Goal: Unclear: Browse casually

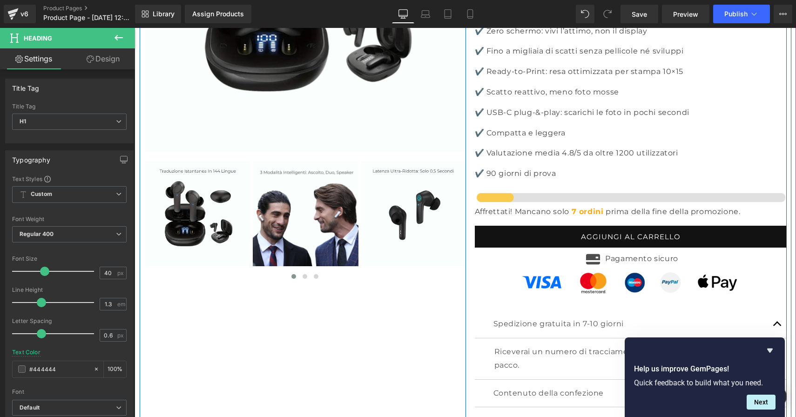
scroll to position [2849, 0]
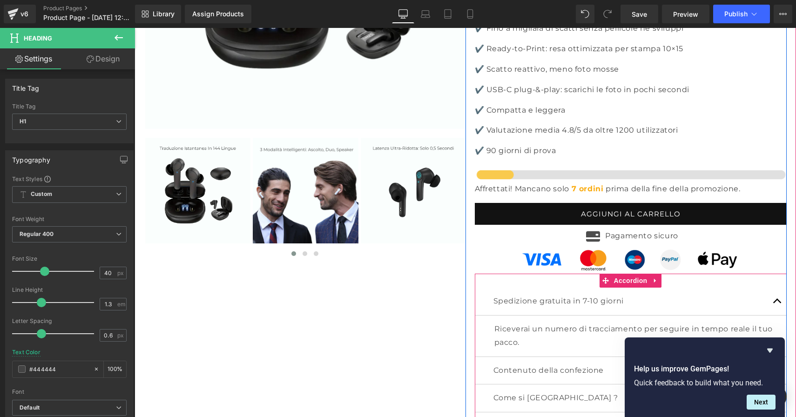
click at [778, 304] on span "button" at bounding box center [778, 304] width 0 height 0
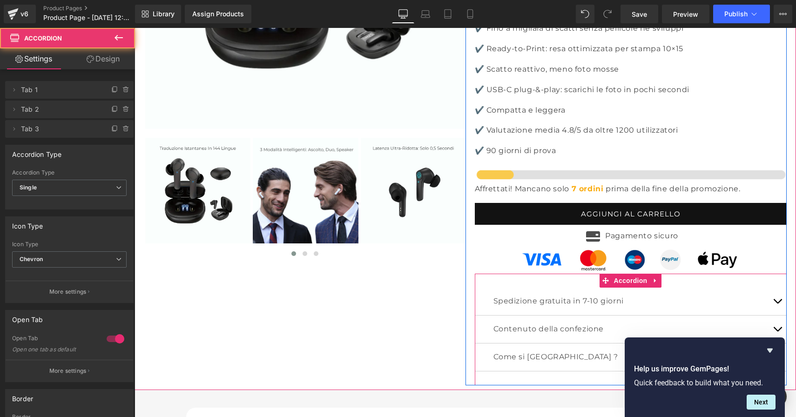
click at [775, 288] on button "button" at bounding box center [778, 301] width 19 height 27
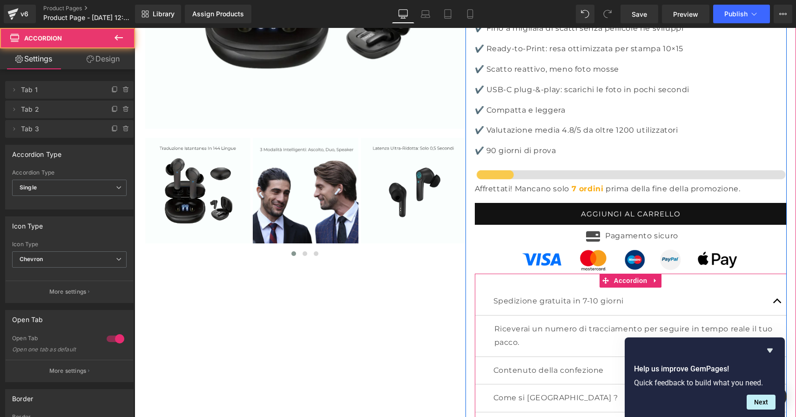
click at [778, 304] on span "button" at bounding box center [778, 304] width 0 height 0
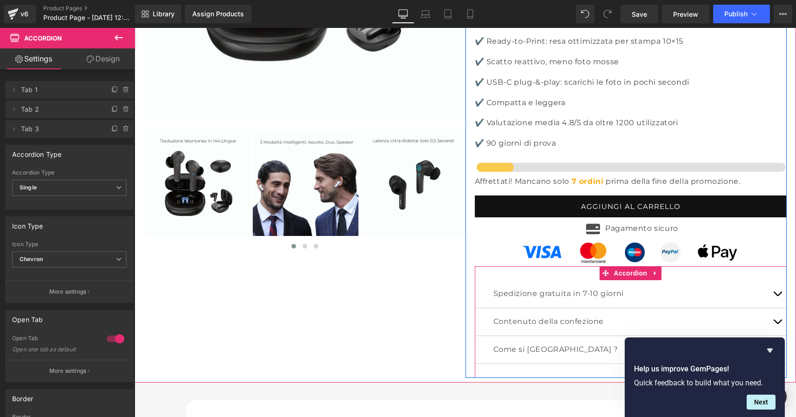
scroll to position [2867, 0]
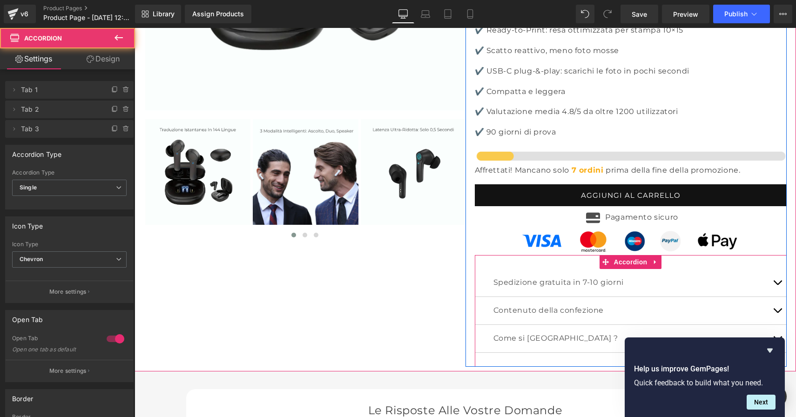
click at [776, 297] on button "button" at bounding box center [778, 310] width 19 height 27
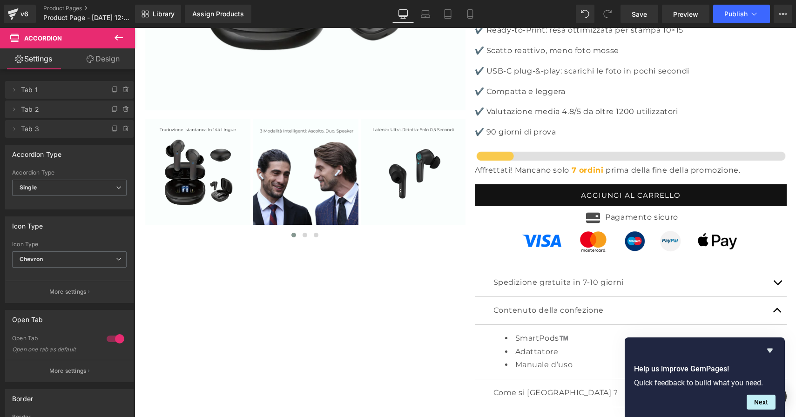
click at [135, 28] on div at bounding box center [135, 28] width 0 height 0
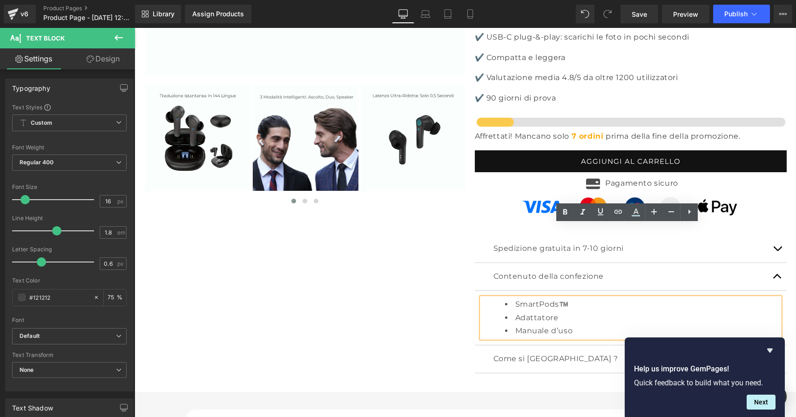
scroll to position [2957, 0]
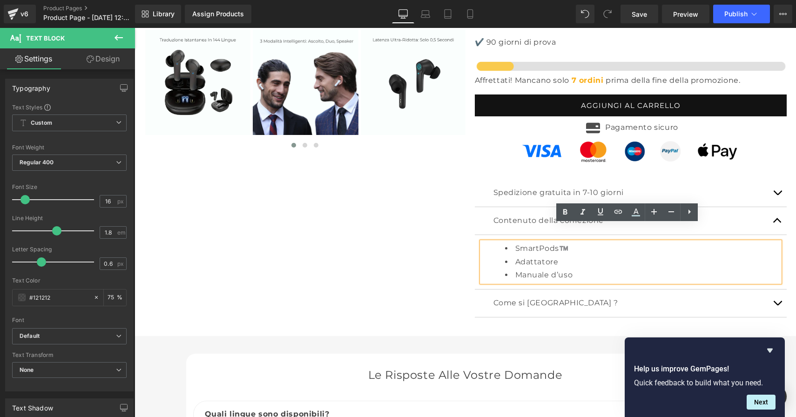
click at [612, 298] on span "Text Block" at bounding box center [626, 303] width 31 height 11
click at [775, 290] on button "button" at bounding box center [778, 303] width 19 height 27
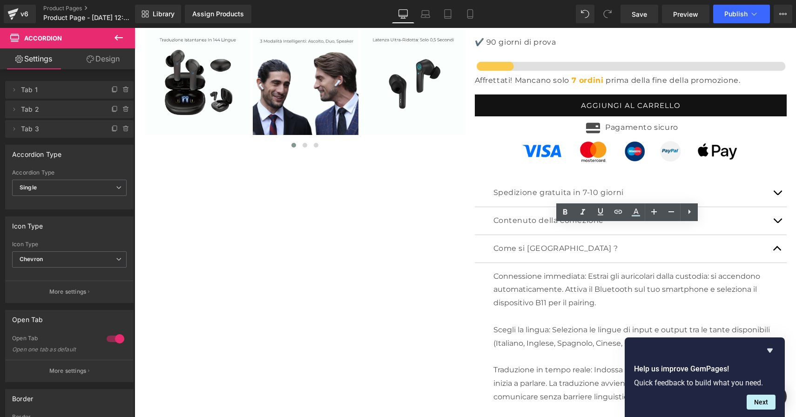
click at [775, 235] on button "button" at bounding box center [778, 248] width 19 height 27
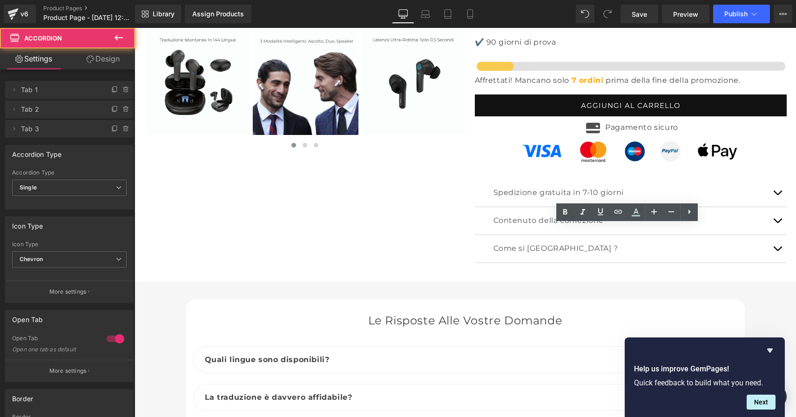
click at [773, 207] on button "button" at bounding box center [778, 220] width 19 height 27
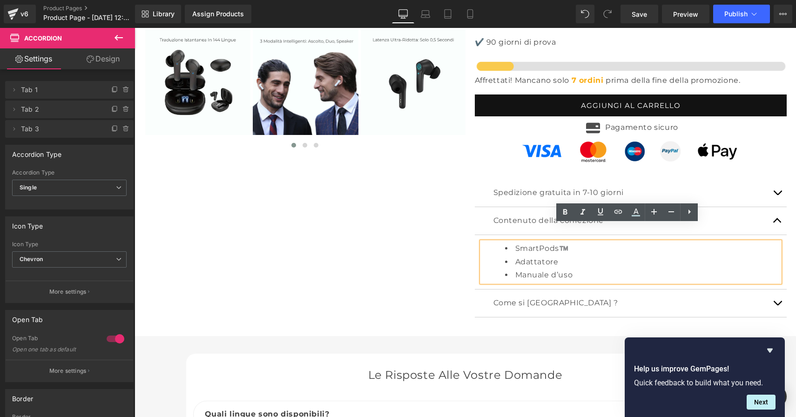
click at [771, 207] on button "button" at bounding box center [778, 220] width 19 height 27
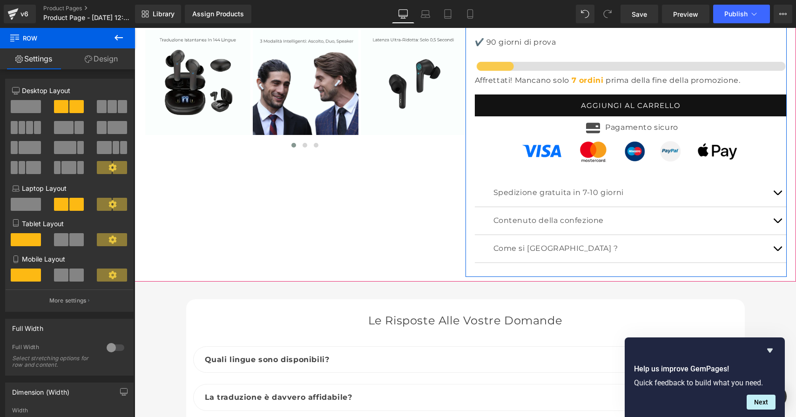
click at [778, 223] on span "button" at bounding box center [778, 223] width 0 height 0
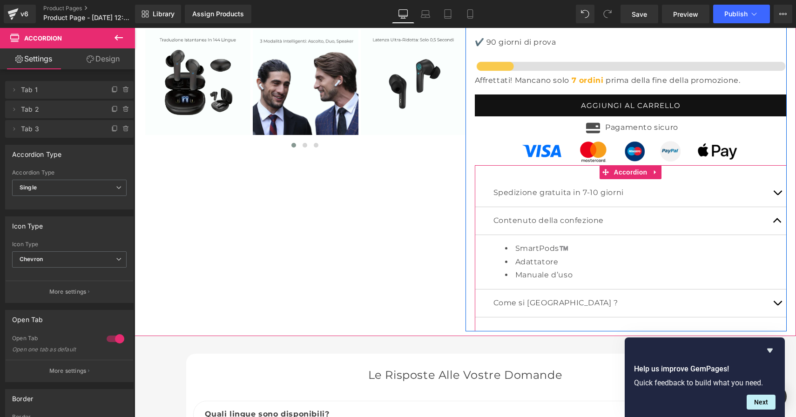
click at [777, 207] on button "button" at bounding box center [778, 220] width 19 height 27
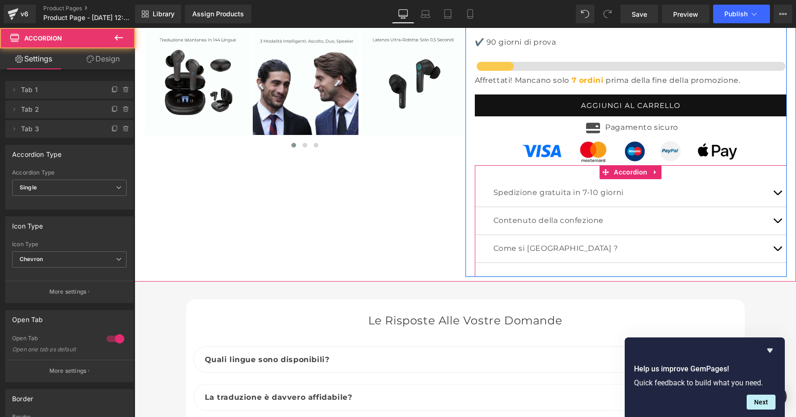
click at [778, 251] on span "button" at bounding box center [778, 251] width 0 height 0
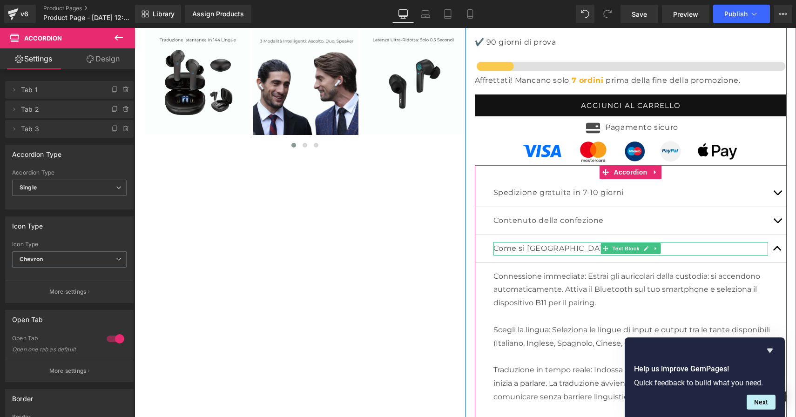
click at [556, 242] on p "Come si [GEOGRAPHIC_DATA] ?" at bounding box center [631, 249] width 275 height 14
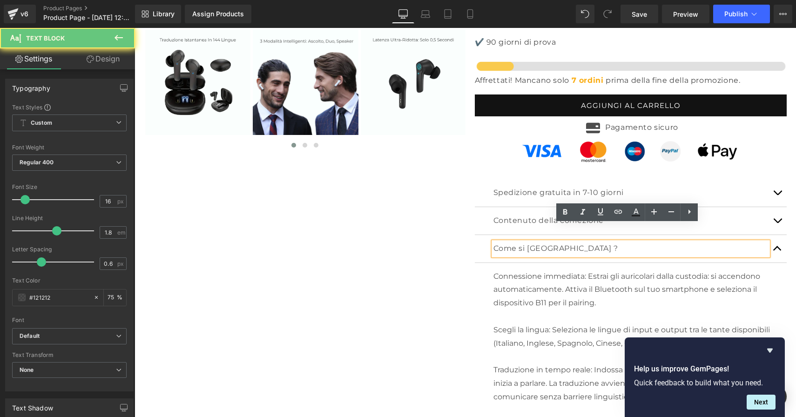
click at [555, 242] on p "Come si [GEOGRAPHIC_DATA] ?" at bounding box center [631, 249] width 275 height 14
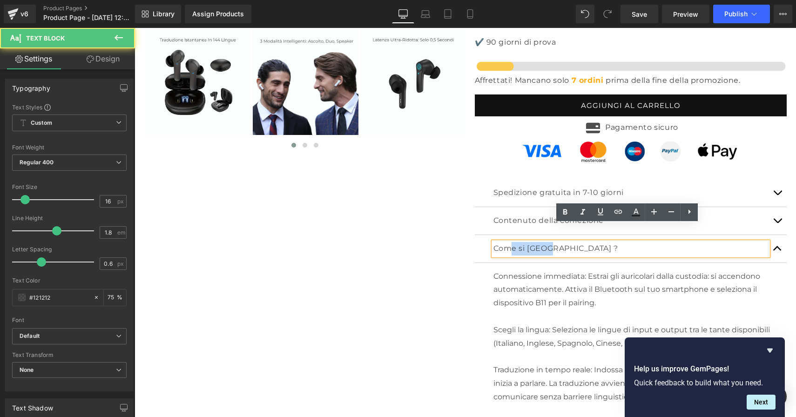
drag, startPoint x: 555, startPoint y: 231, endPoint x: 506, endPoint y: 230, distance: 48.9
click at [506, 242] on p "Come si [GEOGRAPHIC_DATA] ?" at bounding box center [631, 249] width 275 height 14
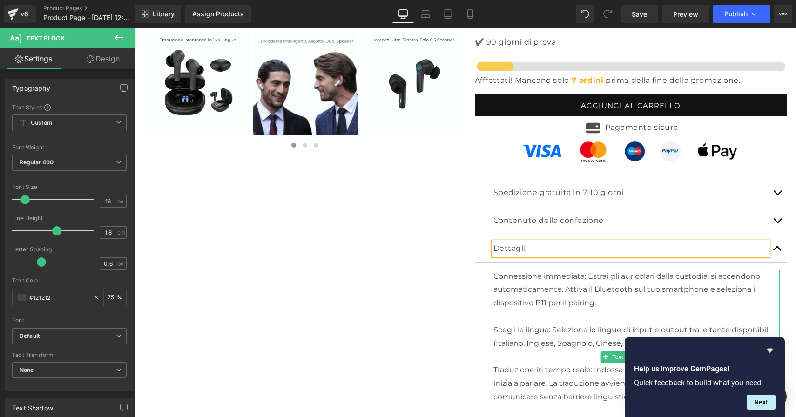
click at [414, 286] on div "‹ ›" at bounding box center [466, 69] width 652 height 803
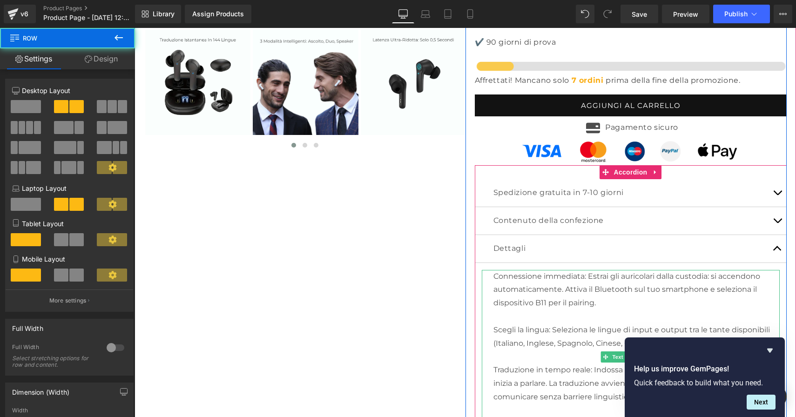
click at [603, 286] on div "Connessione immediata: Estrai gli auricolari dalla custodia: si accendono autom…" at bounding box center [631, 357] width 298 height 174
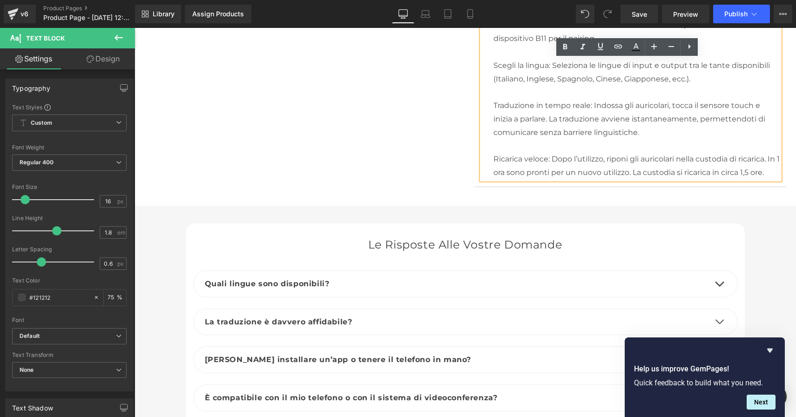
scroll to position [3225, 0]
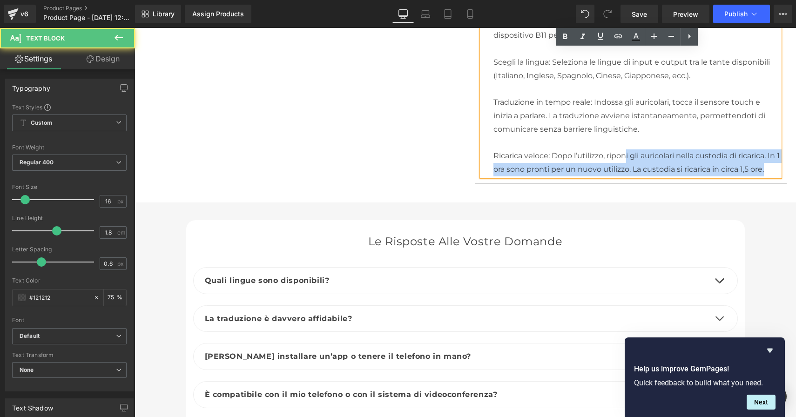
drag, startPoint x: 761, startPoint y: 152, endPoint x: 624, endPoint y: 137, distance: 137.8
click at [624, 137] on div "Connessione immediata: Estrai gli auricolari dalla custodia: si accendono autom…" at bounding box center [631, 89] width 298 height 174
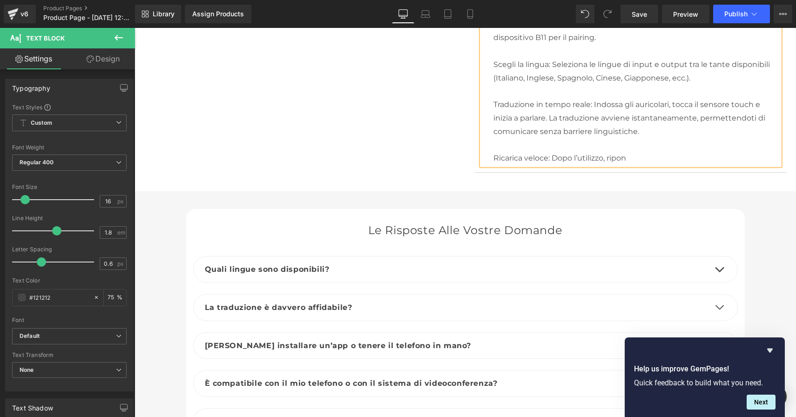
scroll to position [3210, 0]
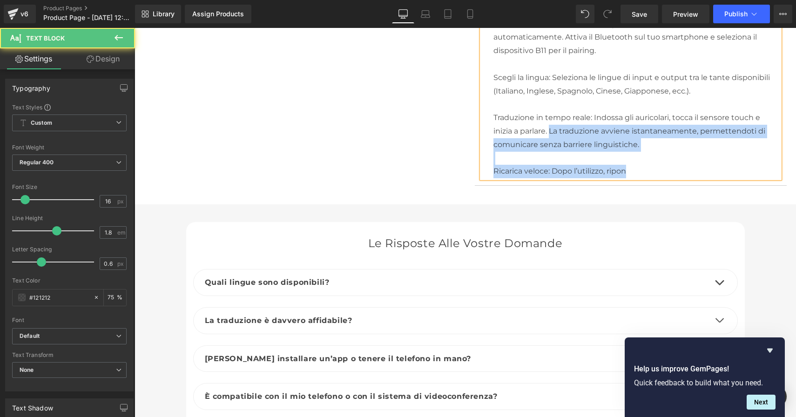
drag, startPoint x: 655, startPoint y: 150, endPoint x: 547, endPoint y: 108, distance: 116.5
click at [547, 108] on div "Connessione immediata: Estrai gli auricolari dalla custodia: si accendono autom…" at bounding box center [631, 98] width 298 height 161
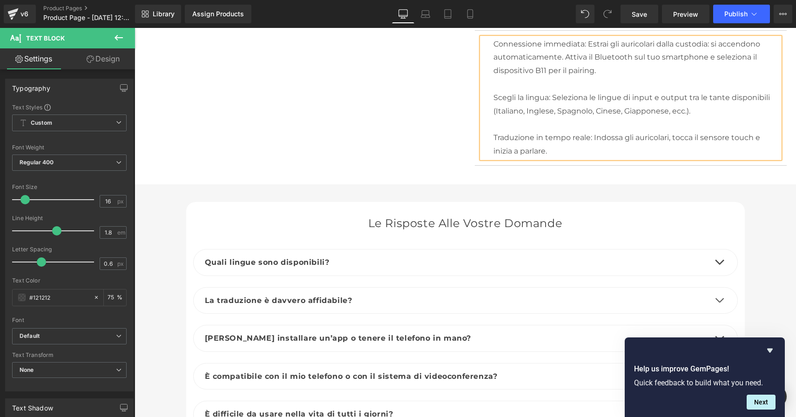
scroll to position [3097, 0]
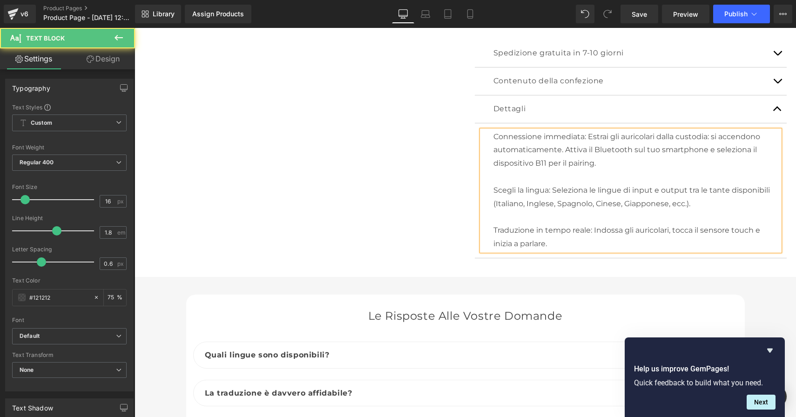
drag, startPoint x: 559, startPoint y: 223, endPoint x: 502, endPoint y: 138, distance: 102.3
click at [502, 137] on div "Connessione immediata: Estrai gli auricolari dalla custodia: si accendono autom…" at bounding box center [631, 190] width 298 height 121
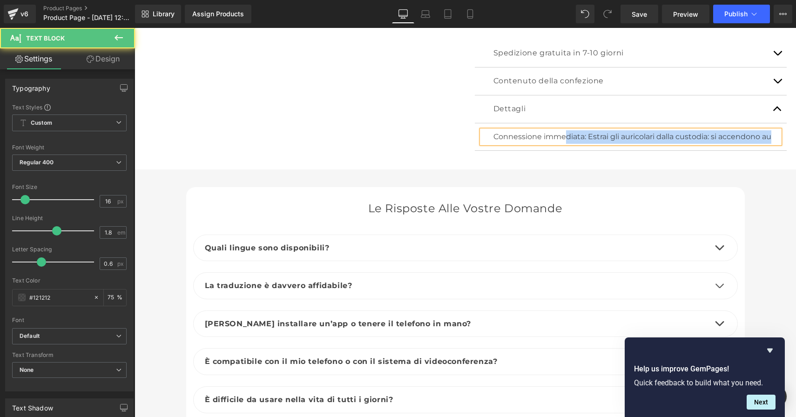
drag, startPoint x: 771, startPoint y: 120, endPoint x: 565, endPoint y: 119, distance: 206.3
click at [564, 130] on div "Connessione immediata: Estrai gli auricolari dalla custodia: si accendono au" at bounding box center [631, 137] width 298 height 14
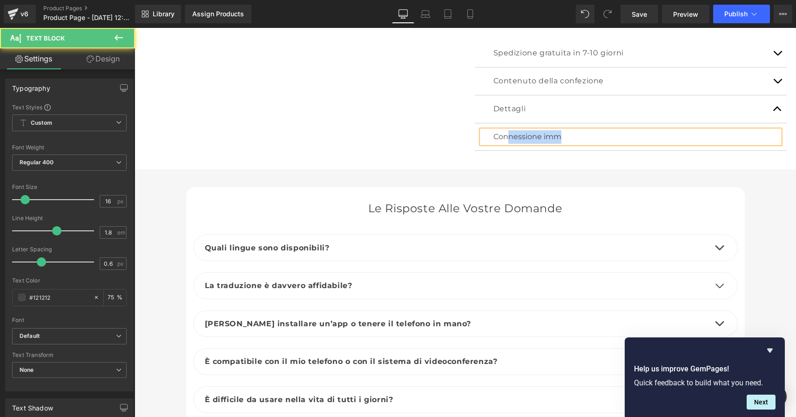
drag, startPoint x: 577, startPoint y: 119, endPoint x: 503, endPoint y: 124, distance: 74.7
click at [503, 130] on div "Connessione imm" at bounding box center [631, 137] width 298 height 14
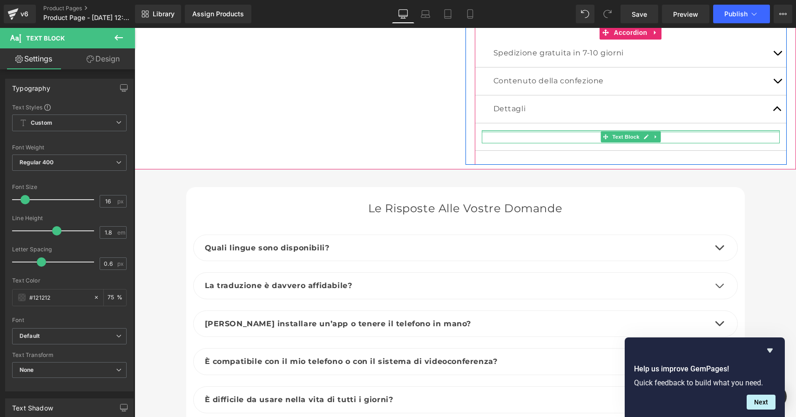
click at [527, 123] on article "Text Block" at bounding box center [631, 137] width 312 height 28
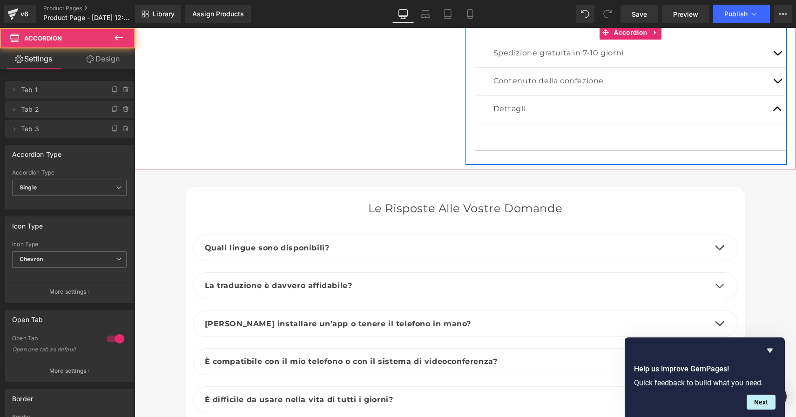
click at [511, 130] on div at bounding box center [631, 137] width 298 height 14
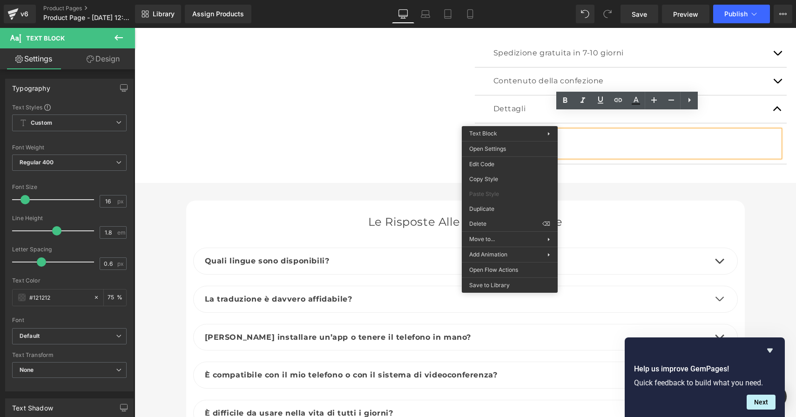
click at [515, 130] on div at bounding box center [631, 143] width 298 height 27
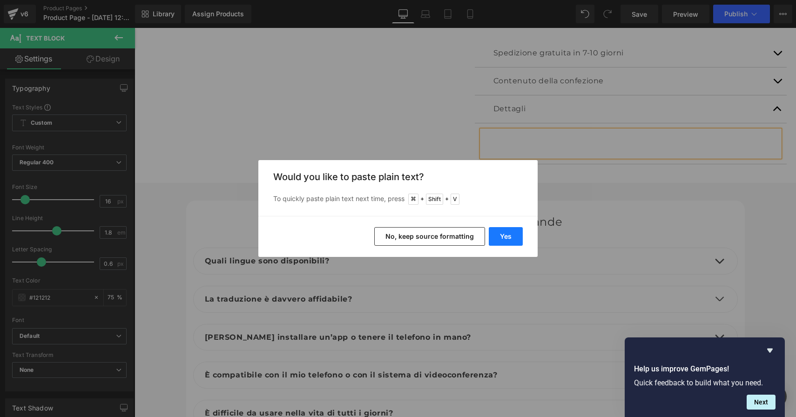
click at [505, 241] on button "Yes" at bounding box center [506, 236] width 34 height 19
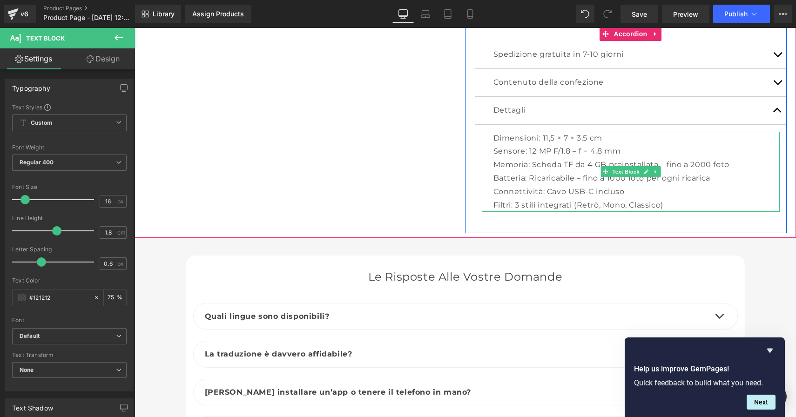
scroll to position [3095, 0]
click at [774, 97] on button "button" at bounding box center [778, 110] width 19 height 27
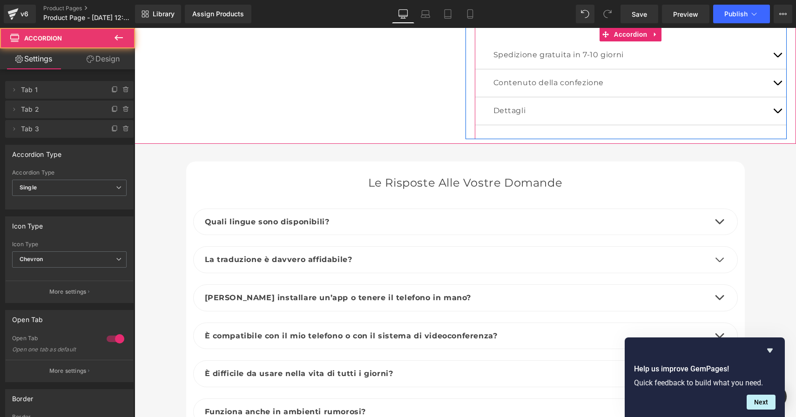
click at [774, 97] on button "button" at bounding box center [778, 110] width 19 height 27
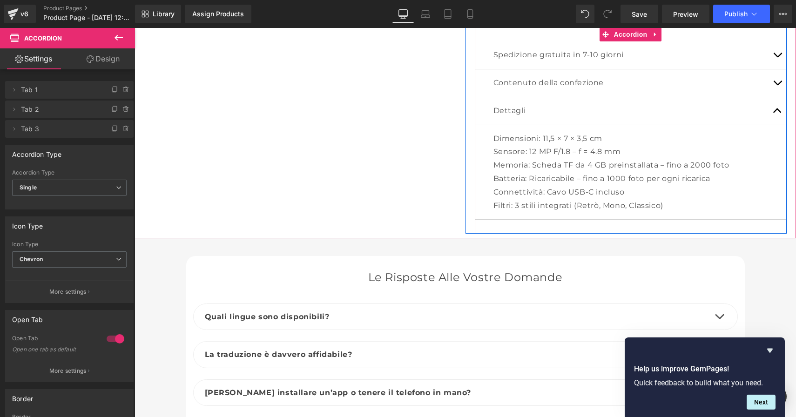
click at [773, 97] on button "button" at bounding box center [778, 110] width 19 height 27
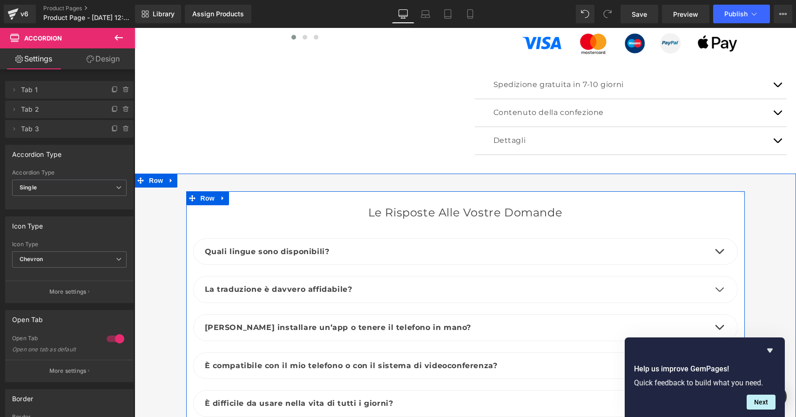
scroll to position [3054, 0]
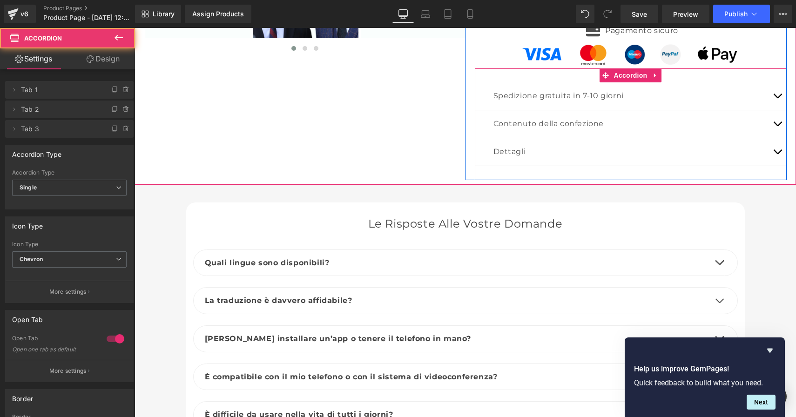
click at [777, 138] on button "button" at bounding box center [778, 151] width 19 height 27
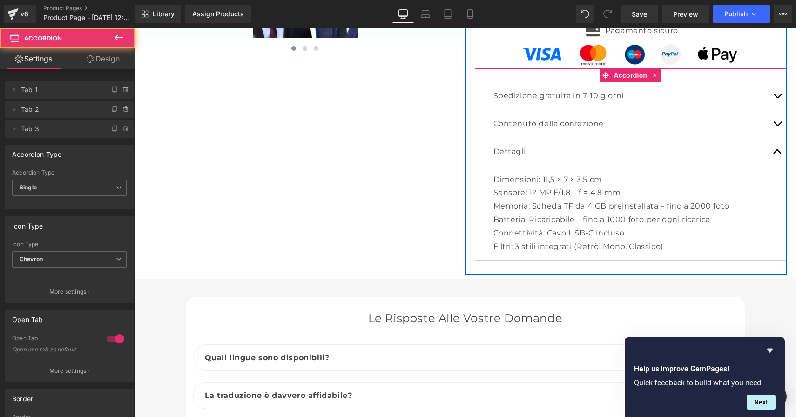
click at [778, 126] on span "button" at bounding box center [778, 126] width 0 height 0
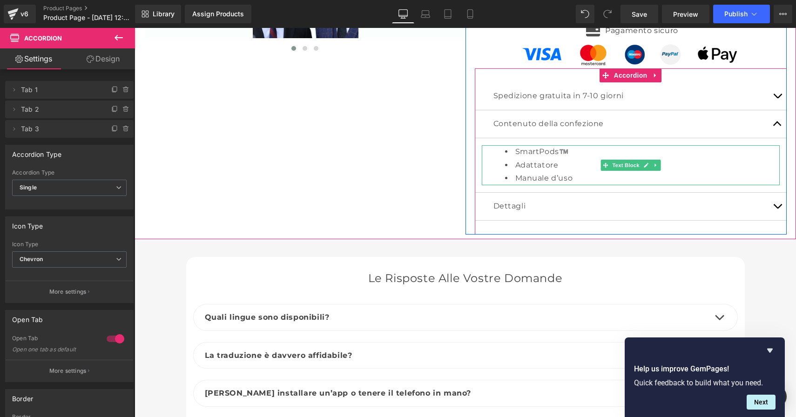
drag, startPoint x: 581, startPoint y: 154, endPoint x: 578, endPoint y: 160, distance: 7.1
click at [580, 159] on li "Adattatore" at bounding box center [642, 166] width 275 height 14
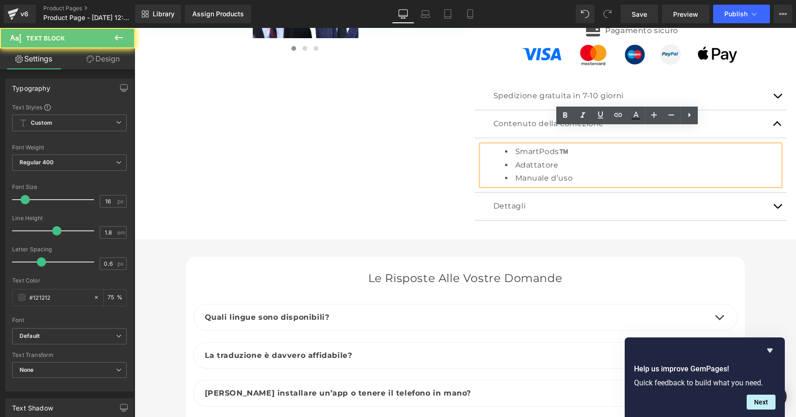
click at [578, 172] on li "Manuale d’uso" at bounding box center [642, 179] width 275 height 14
drag, startPoint x: 578, startPoint y: 160, endPoint x: 569, endPoint y: 157, distance: 9.2
click at [569, 172] on li "Manuale d’uso" at bounding box center [642, 179] width 275 height 14
click at [559, 159] on li "Adattatore" at bounding box center [642, 166] width 275 height 14
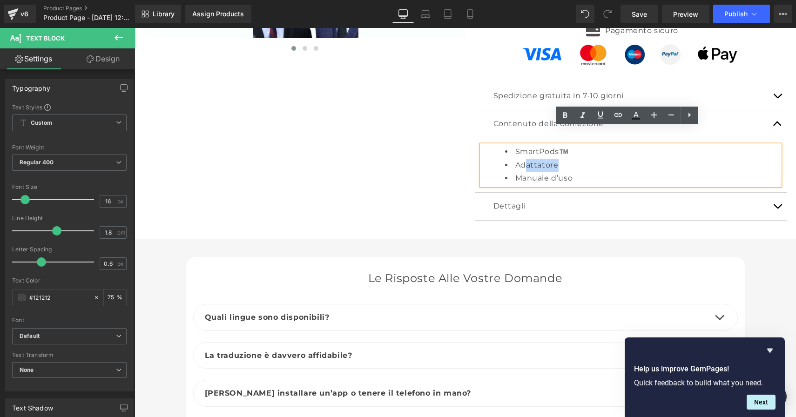
drag, startPoint x: 558, startPoint y: 147, endPoint x: 524, endPoint y: 149, distance: 35.0
click at [524, 159] on li "Adattatore" at bounding box center [642, 166] width 275 height 14
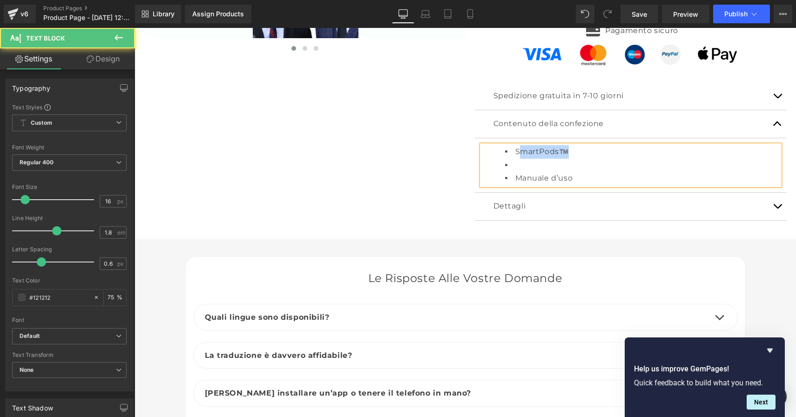
drag, startPoint x: 580, startPoint y: 136, endPoint x: 518, endPoint y: 134, distance: 62.0
click at [518, 145] on li "SmartPods™️" at bounding box center [642, 152] width 275 height 14
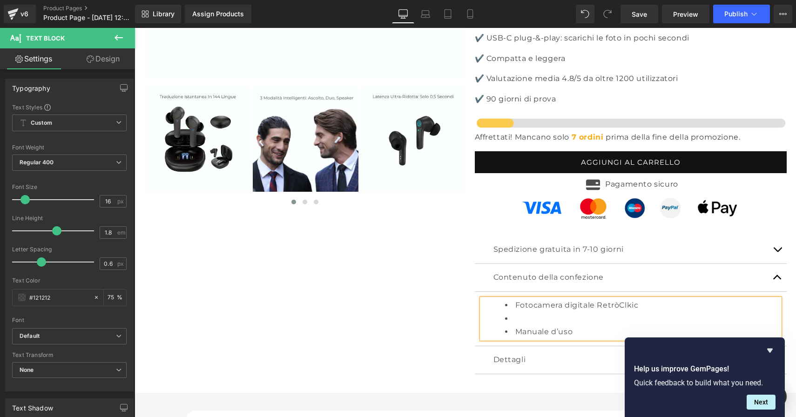
scroll to position [2909, 0]
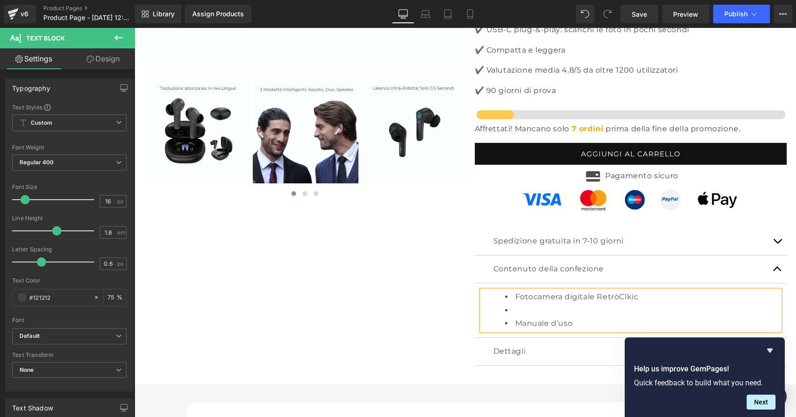
click at [642, 291] on li "Fotocamera digitale RetròClkic" at bounding box center [642, 298] width 275 height 14
click at [566, 304] on li at bounding box center [642, 311] width 275 height 14
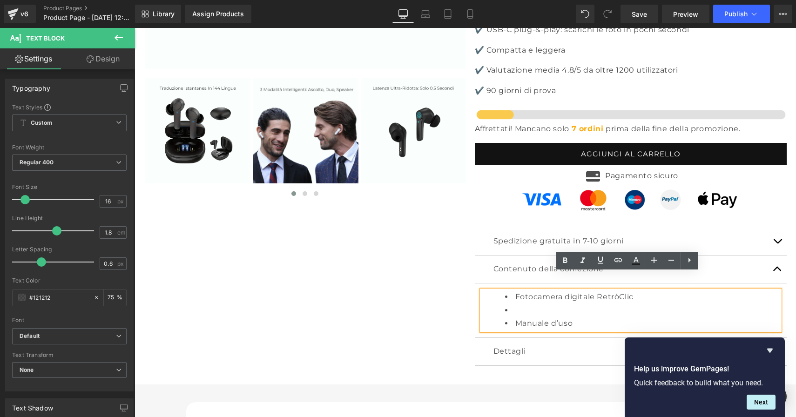
click at [596, 345] on p "Dettagli" at bounding box center [631, 352] width 275 height 14
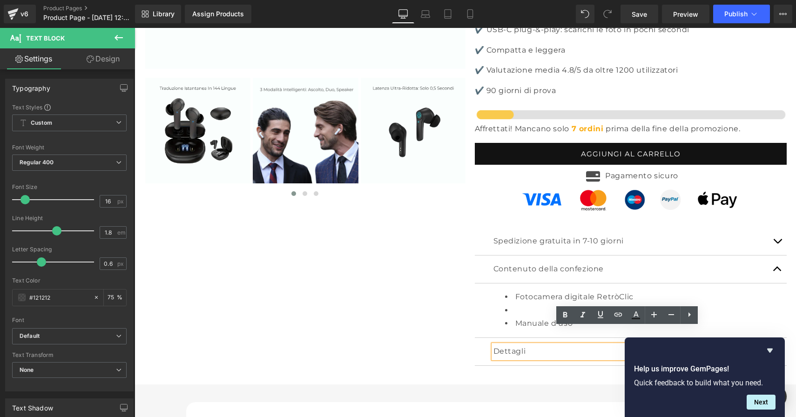
click at [777, 338] on button "button" at bounding box center [778, 351] width 19 height 27
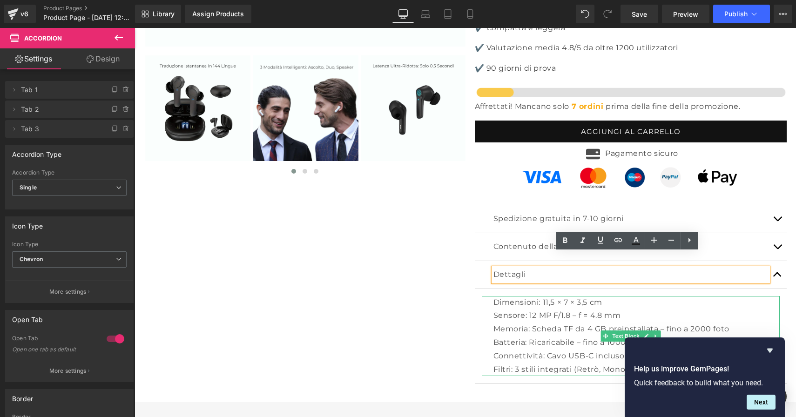
scroll to position [2932, 0]
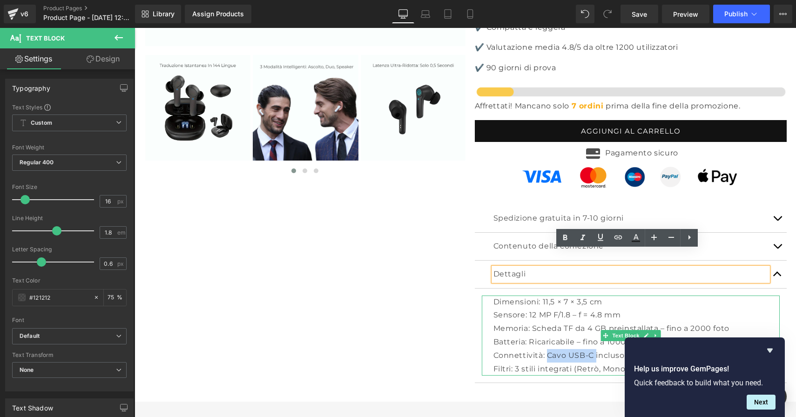
drag, startPoint x: 592, startPoint y: 339, endPoint x: 545, endPoint y: 336, distance: 48.1
click at [545, 349] on div "Connettività: Cavo USB-C incluso" at bounding box center [637, 356] width 286 height 14
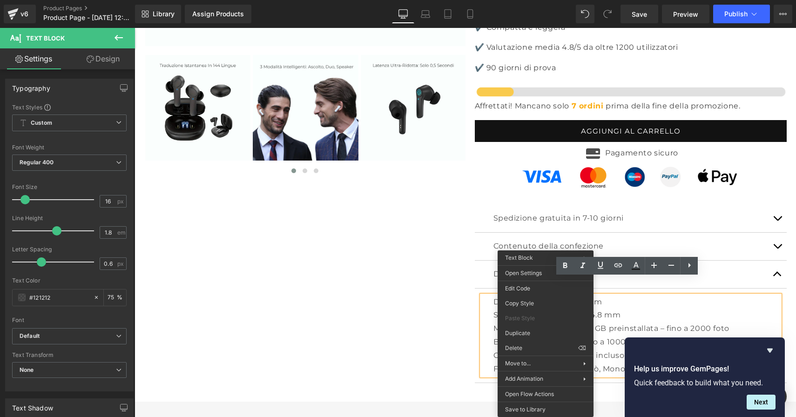
click at [596, 349] on div "Connettività: Cavo USB-C incluso" at bounding box center [637, 356] width 286 height 14
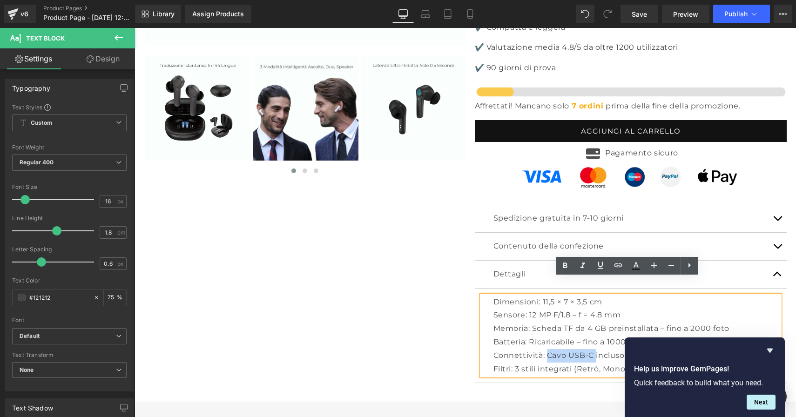
drag, startPoint x: 592, startPoint y: 339, endPoint x: 546, endPoint y: 337, distance: 46.2
click at [545, 349] on div "Connettività: Cavo USB-C incluso" at bounding box center [637, 356] width 286 height 14
copy div "Cavo USB-C"
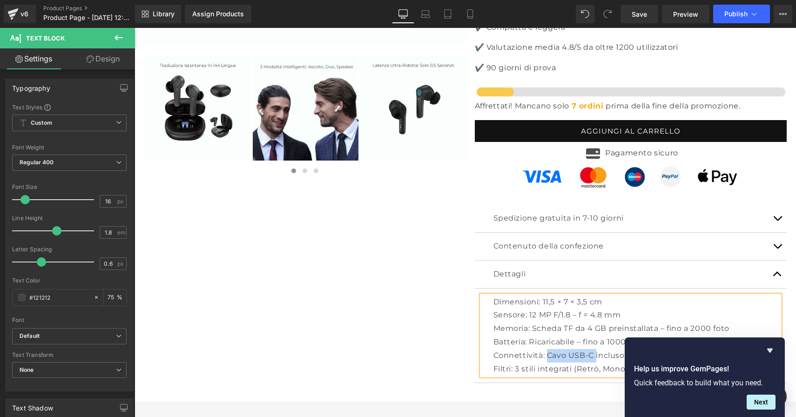
click at [774, 233] on button "button" at bounding box center [778, 246] width 19 height 27
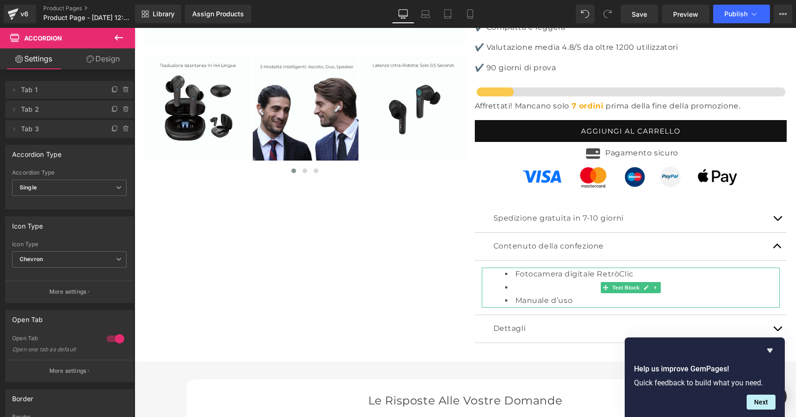
click at [551, 281] on li at bounding box center [642, 288] width 275 height 14
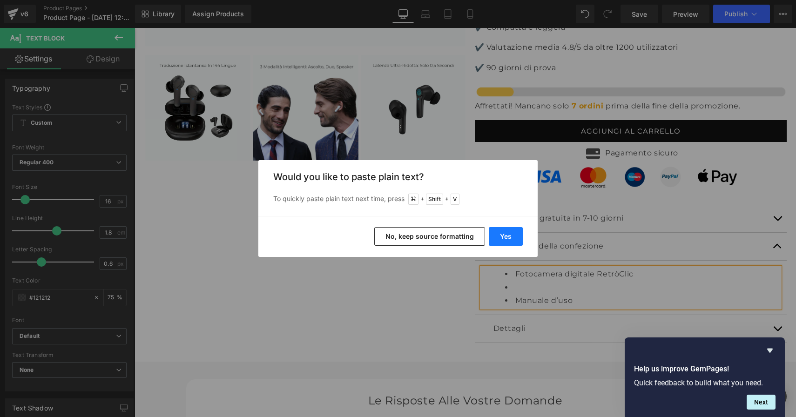
click at [512, 236] on button "Yes" at bounding box center [506, 236] width 34 height 19
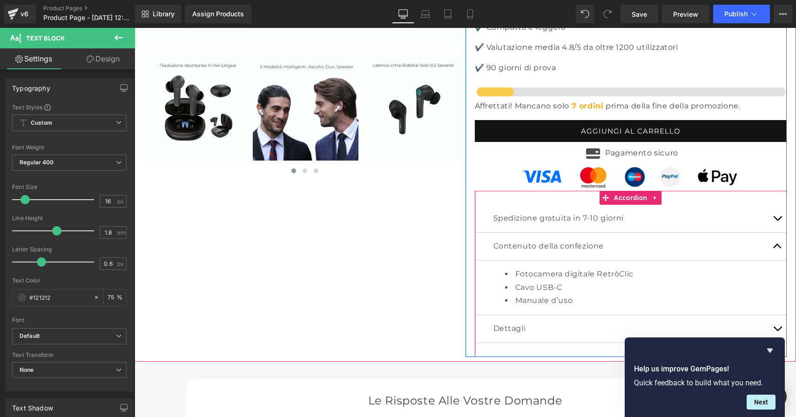
click at [774, 233] on button "button" at bounding box center [778, 246] width 19 height 27
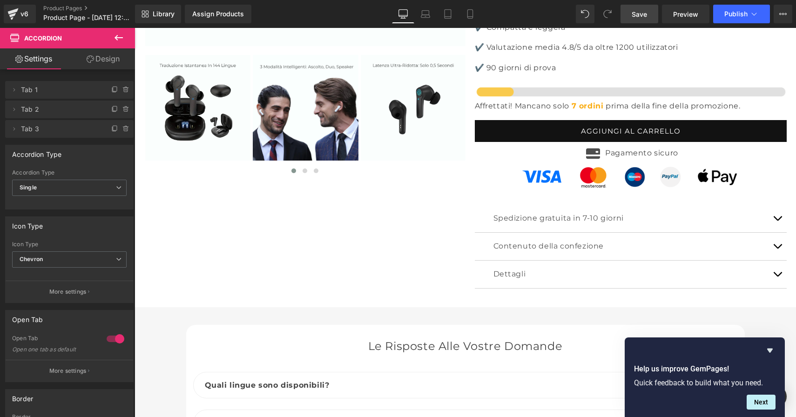
click at [639, 16] on span "Save" at bounding box center [639, 14] width 15 height 10
click at [640, 19] on span "Save" at bounding box center [639, 14] width 15 height 10
